Goal: Information Seeking & Learning: Understand process/instructions

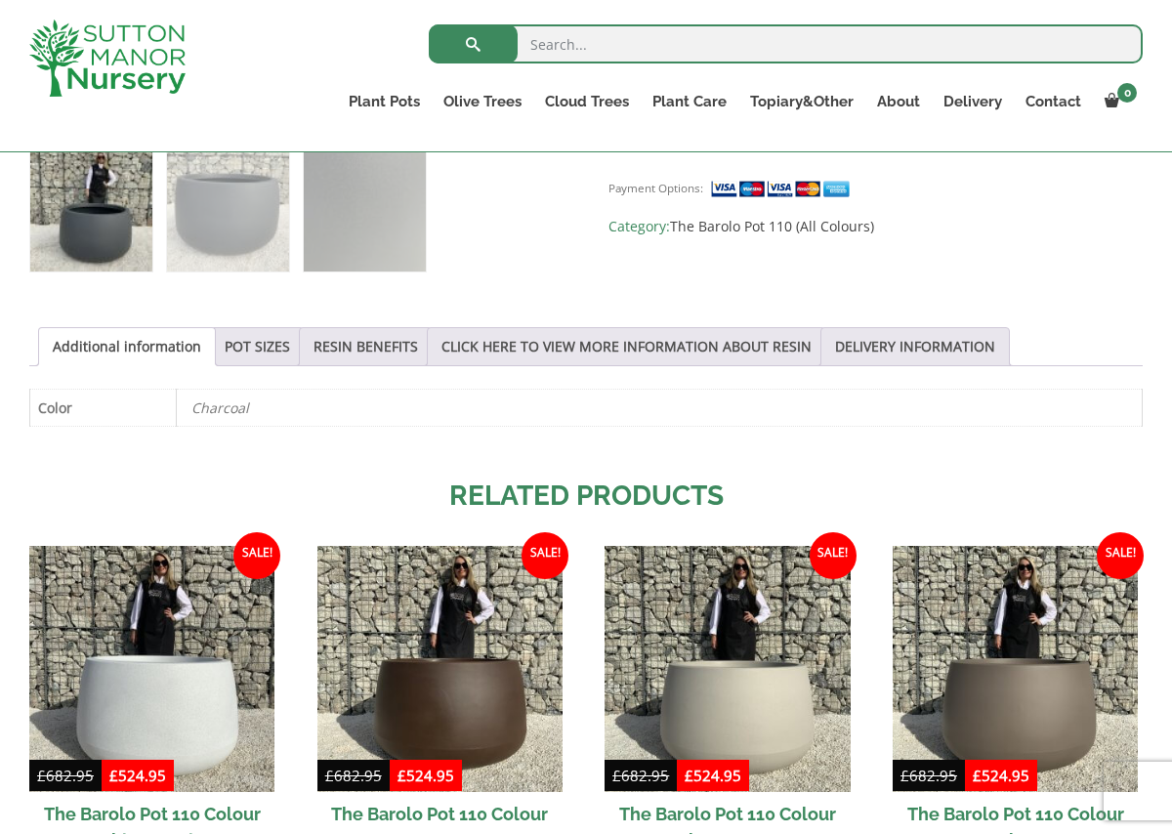
scroll to position [865, 0]
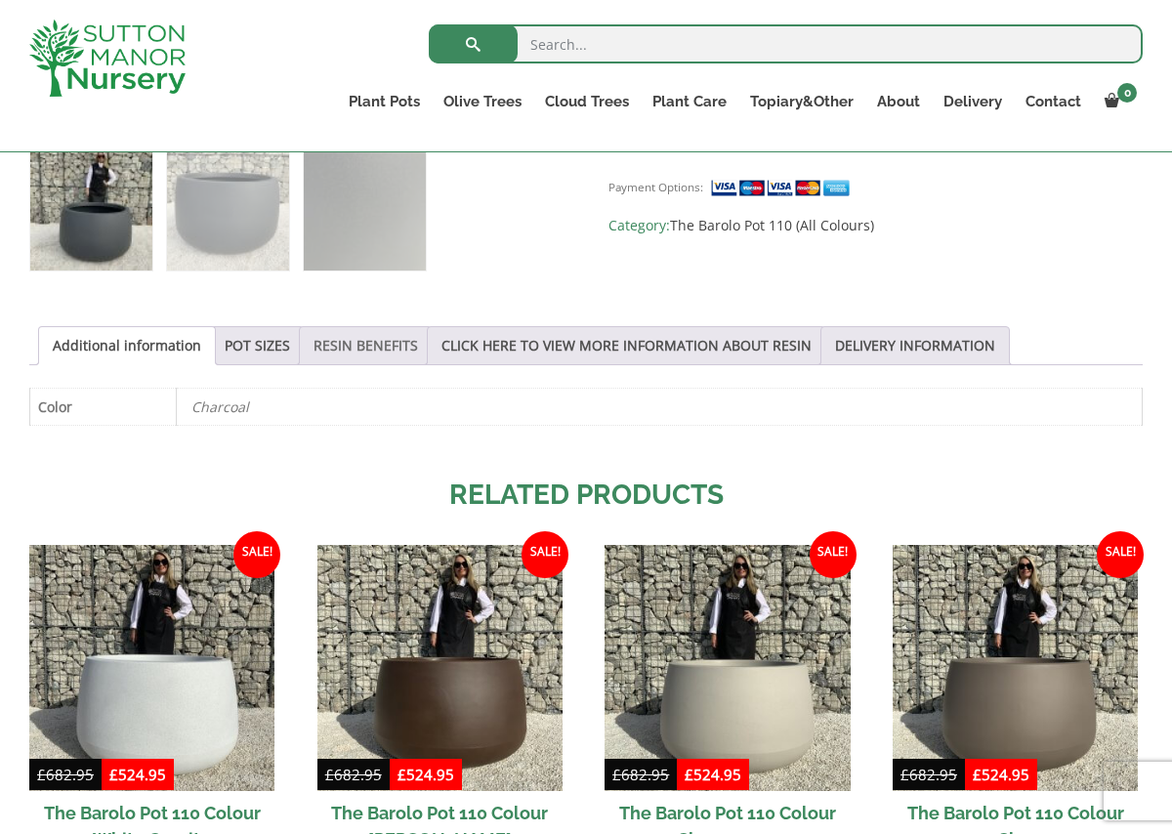
click at [367, 346] on link "RESIN BENEFITS" at bounding box center [366, 345] width 105 height 37
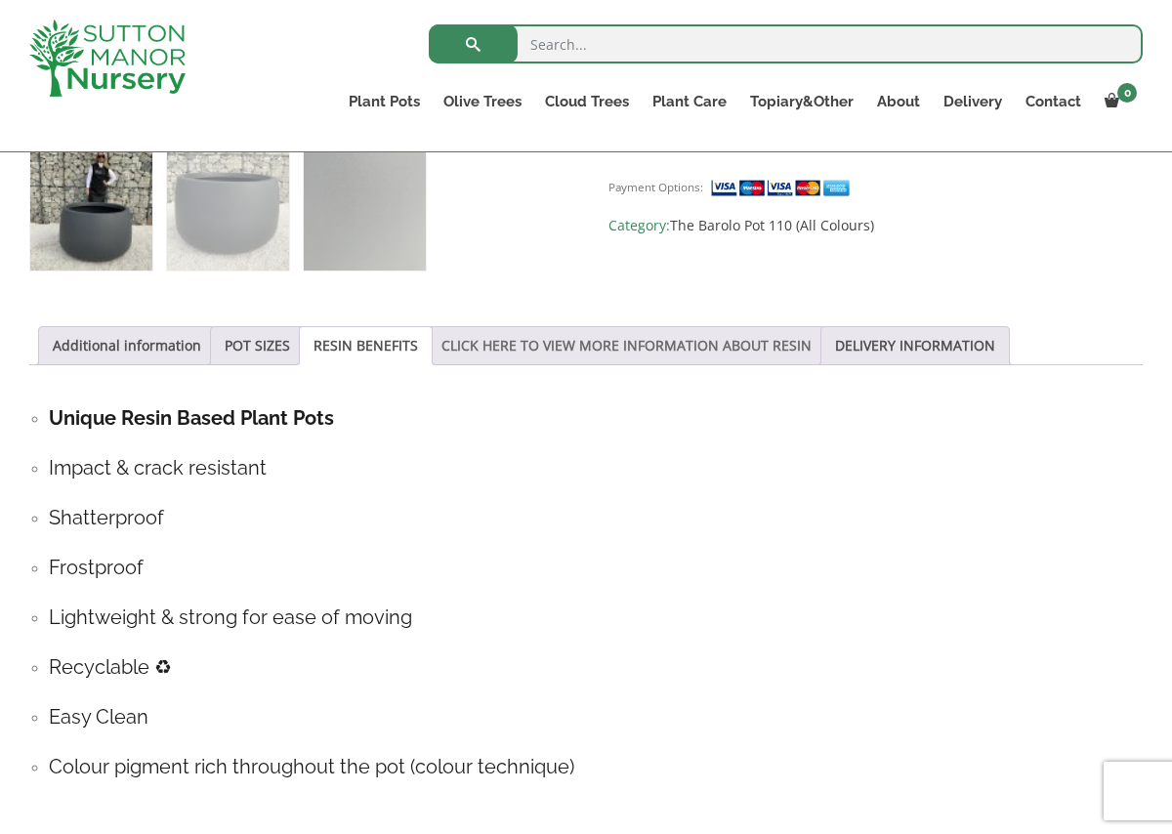
click at [591, 343] on link "CLICK HERE TO VIEW MORE INFORMATION ABOUT RESIN" at bounding box center [627, 345] width 370 height 37
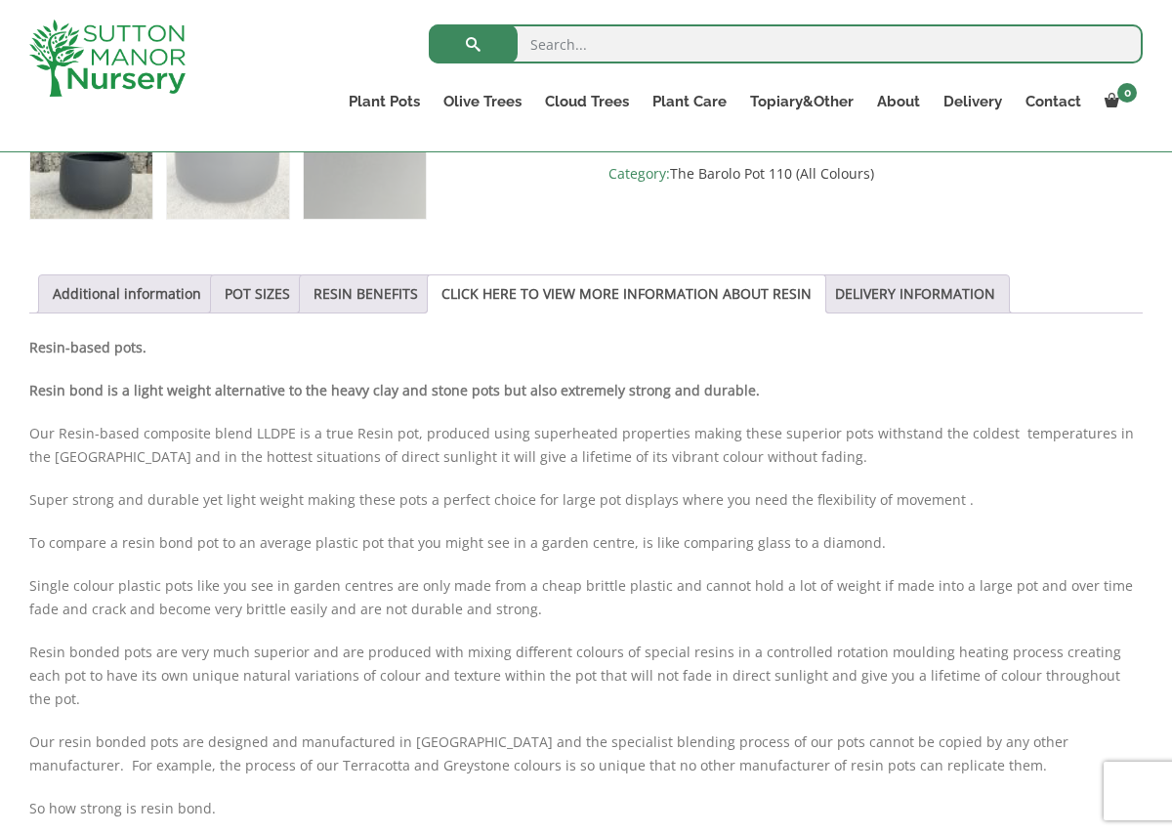
scroll to position [896, 0]
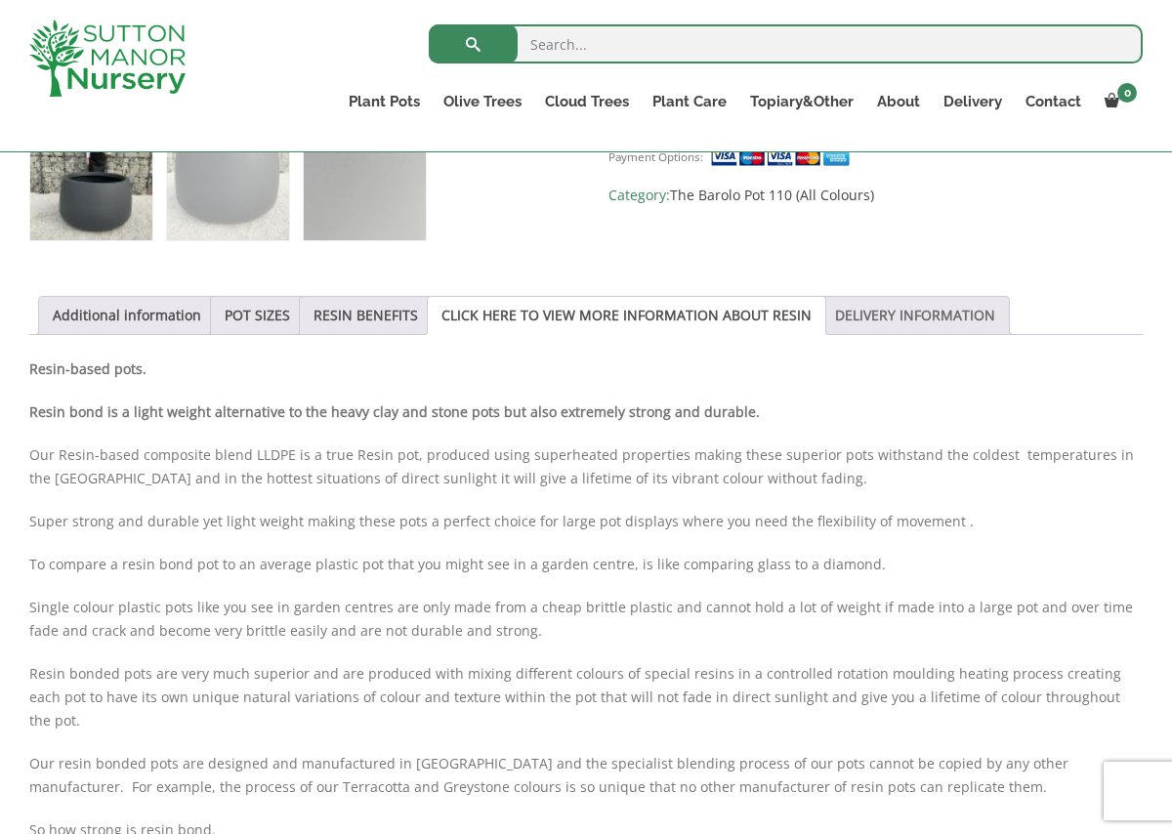
click at [919, 317] on link "DELIVERY INFORMATION" at bounding box center [915, 315] width 160 height 37
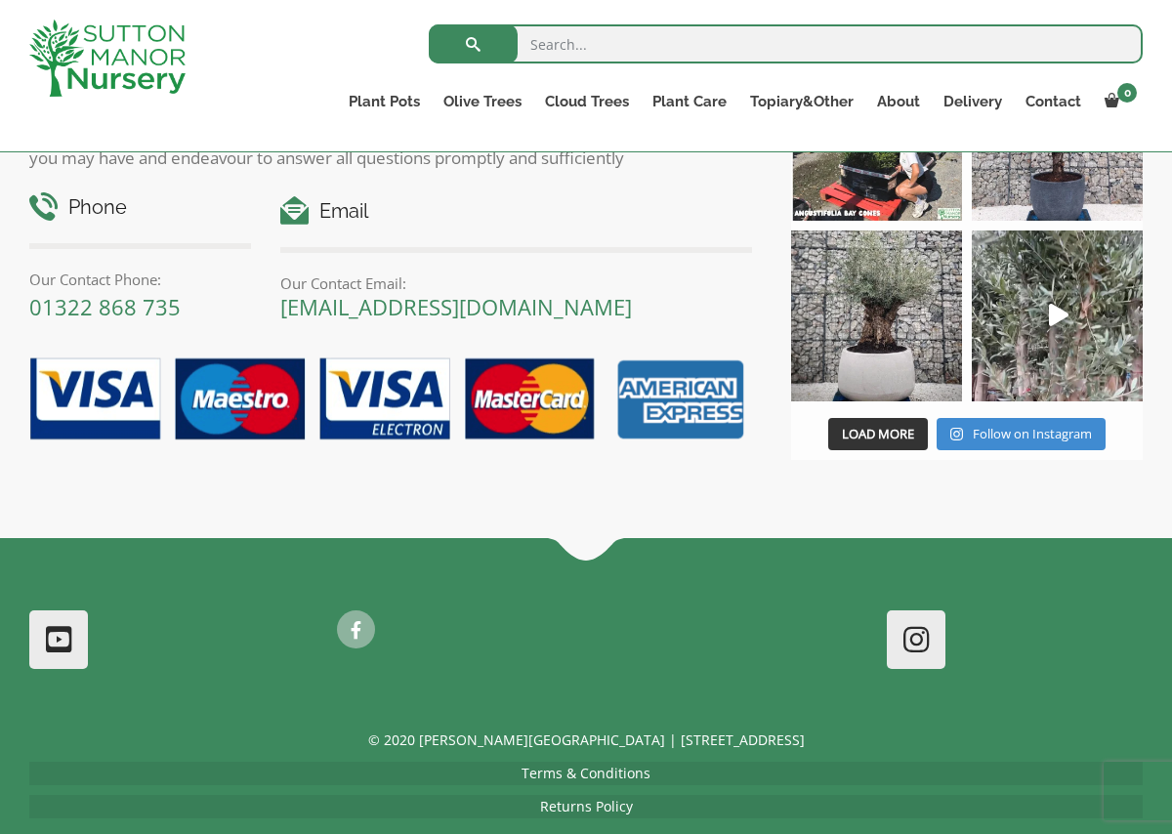
scroll to position [2207, 0]
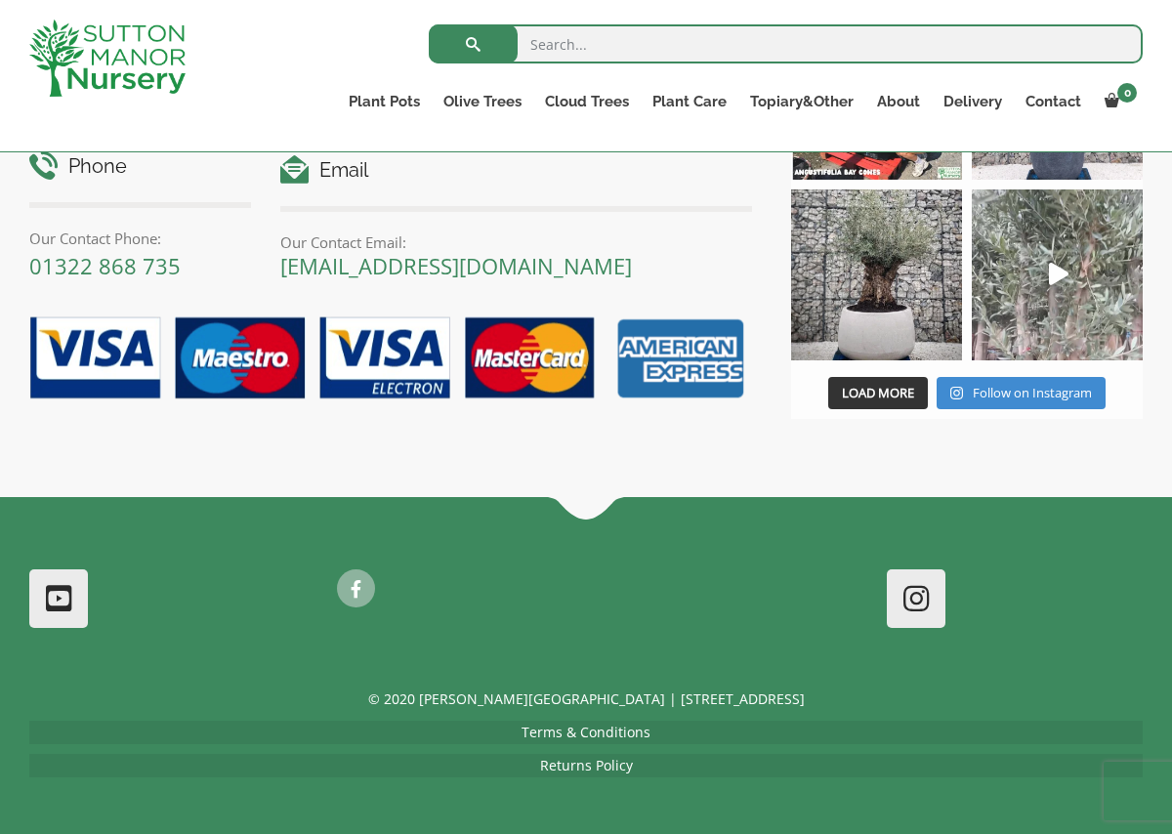
click at [1062, 274] on icon "Play" at bounding box center [1059, 274] width 20 height 22
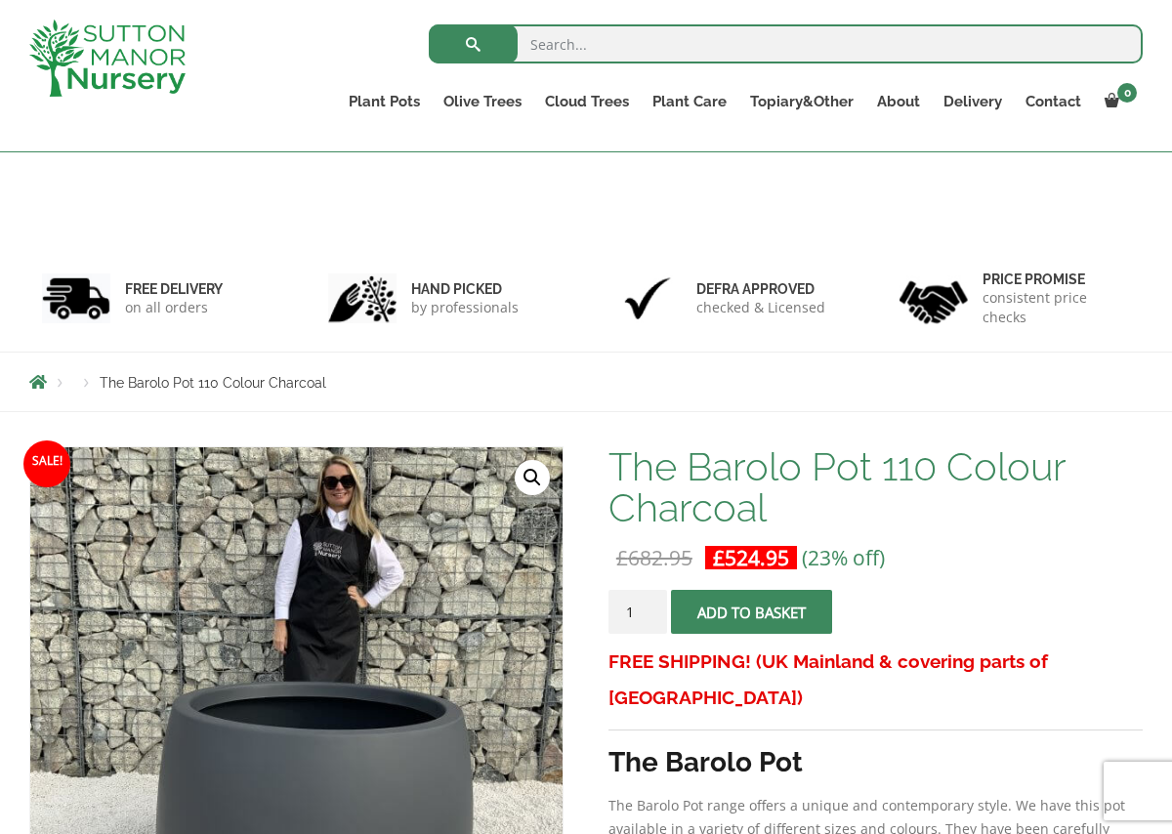
scroll to position [0, 0]
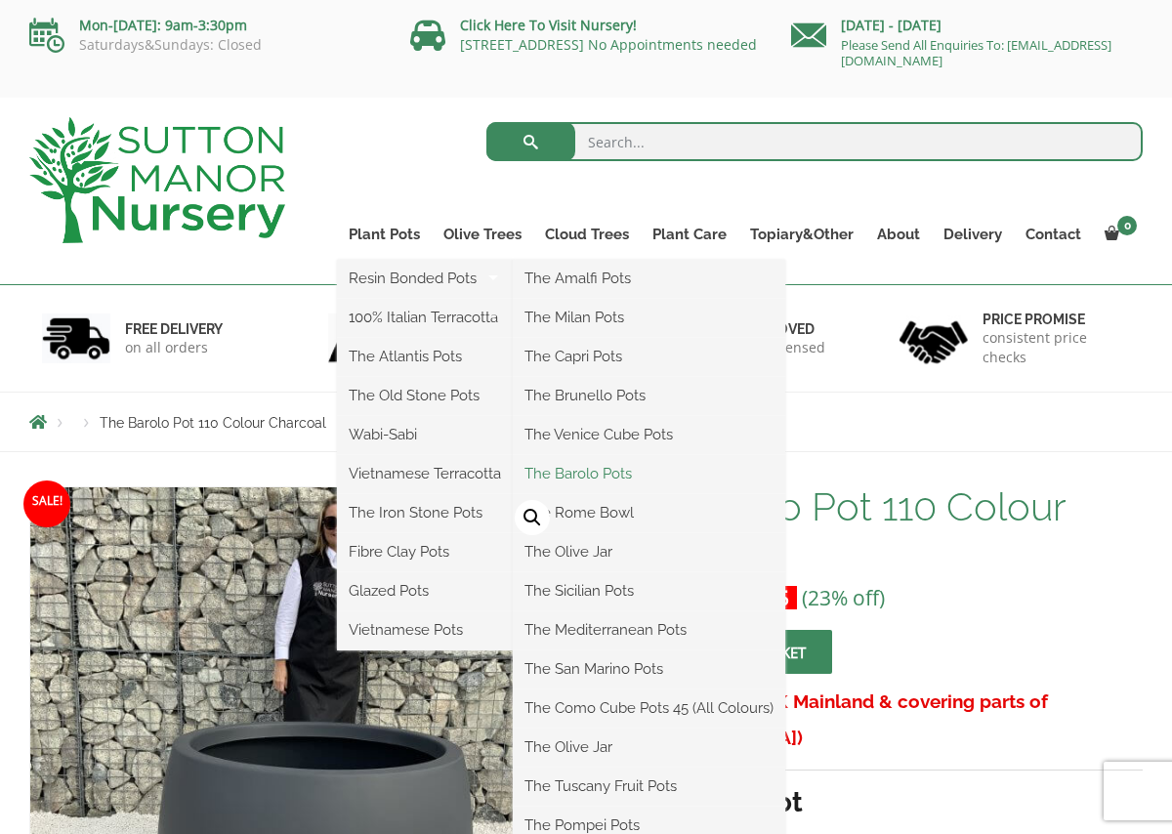
click at [604, 469] on link "The Barolo Pots" at bounding box center [649, 473] width 273 height 29
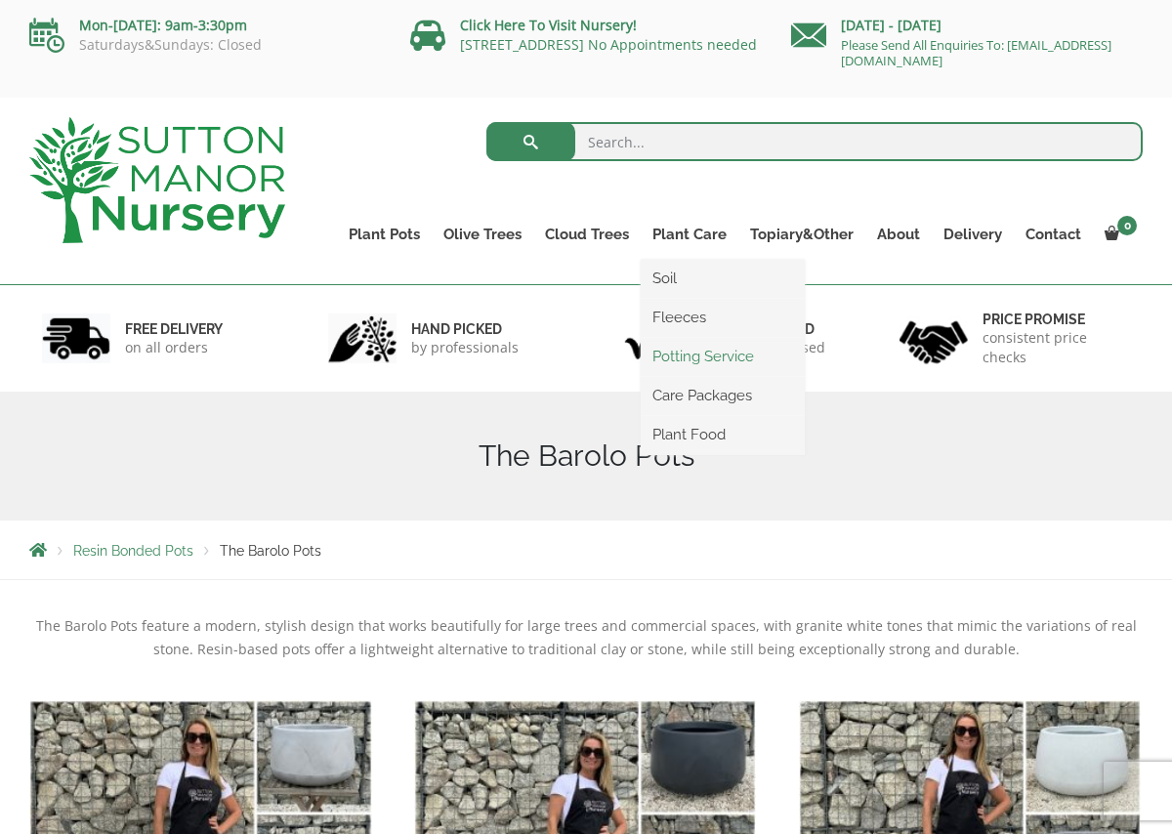
click at [706, 356] on link "Potting Service" at bounding box center [723, 356] width 164 height 29
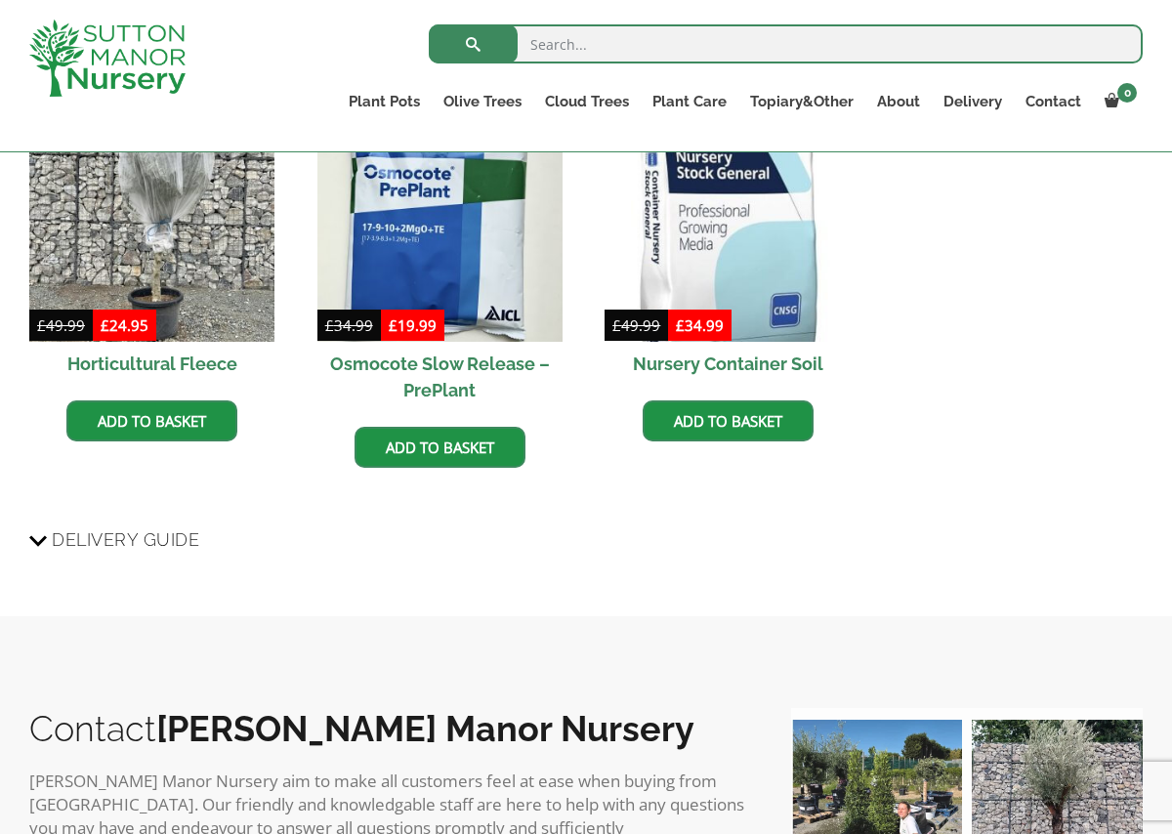
scroll to position [1412, 0]
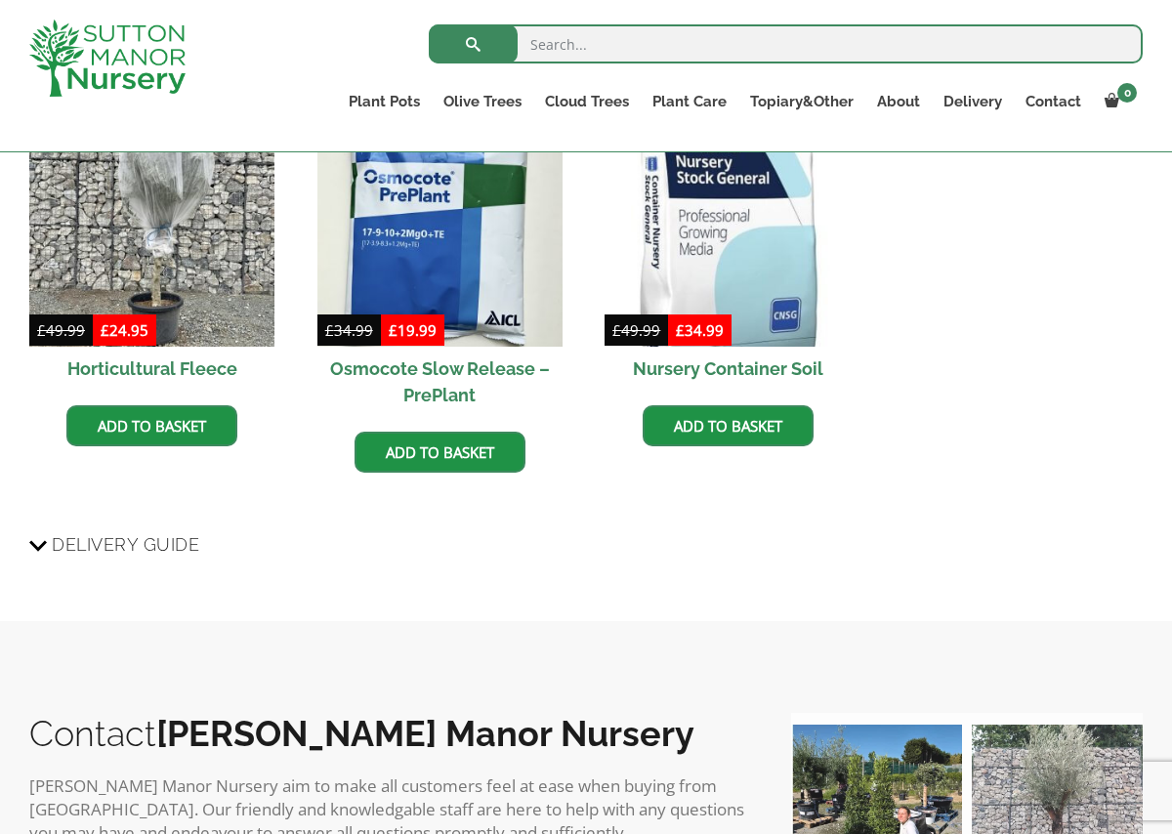
click at [1053, 765] on img at bounding box center [1057, 810] width 171 height 171
